Goal: Use online tool/utility: Use online tool/utility

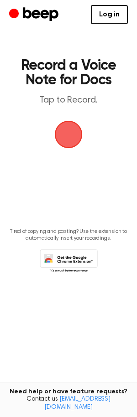
click at [71, 140] on span "button" at bounding box center [69, 135] width 26 height 26
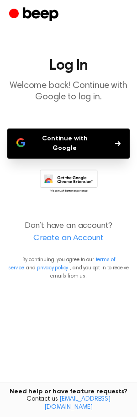
click at [71, 140] on button "Continue with Google" at bounding box center [68, 144] width 122 height 30
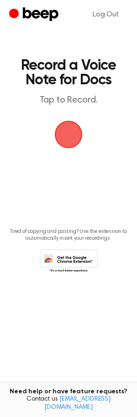
click at [66, 134] on span "button" at bounding box center [69, 135] width 26 height 26
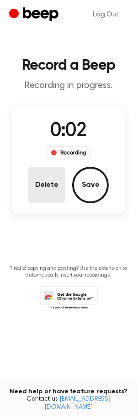
click at [57, 182] on button "Delete" at bounding box center [46, 185] width 36 height 36
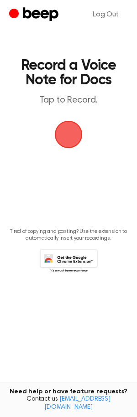
click at [83, 123] on main "Record a Voice Note for Docs Tap to Record. Tired of copying and pasting? Use t…" at bounding box center [68, 194] width 137 height 388
click at [78, 126] on span "button" at bounding box center [69, 135] width 26 height 26
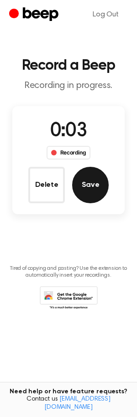
click at [85, 167] on button "Save" at bounding box center [90, 185] width 36 height 36
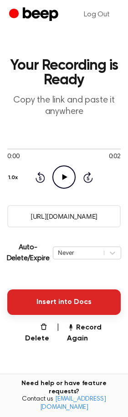
click at [53, 305] on button "Insert into Docs" at bounding box center [64, 303] width 114 height 26
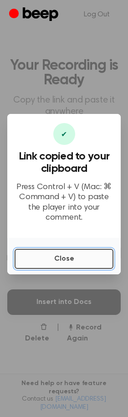
click at [59, 252] on button "Close" at bounding box center [64, 259] width 99 height 20
